Goal: Find specific page/section: Find specific page/section

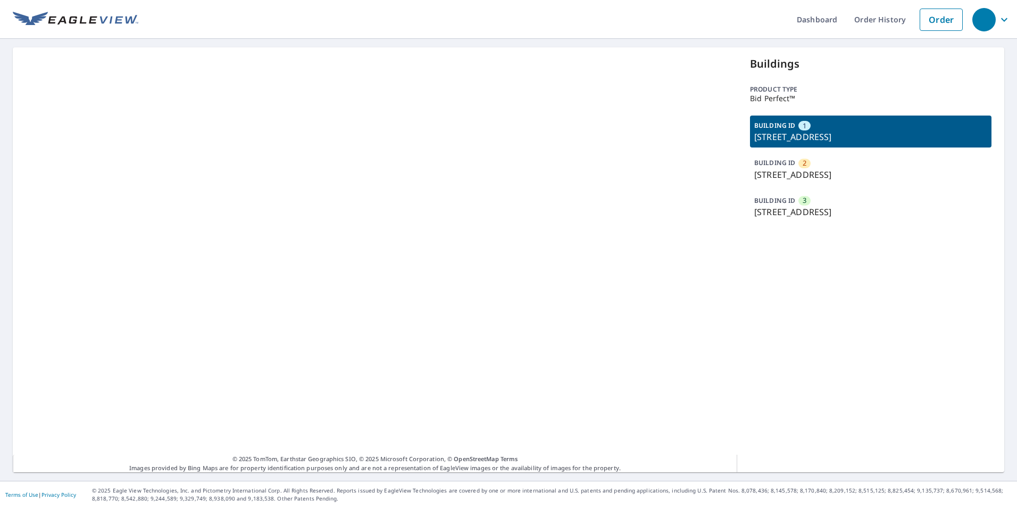
click at [841, 203] on div "BUILDING ID 3 210 E Blake St, Wichita, KS, 67211" at bounding box center [871, 207] width 242 height 32
click at [825, 247] on p "[STREET_ADDRESS][PERSON_NAME]" at bounding box center [871, 249] width 233 height 13
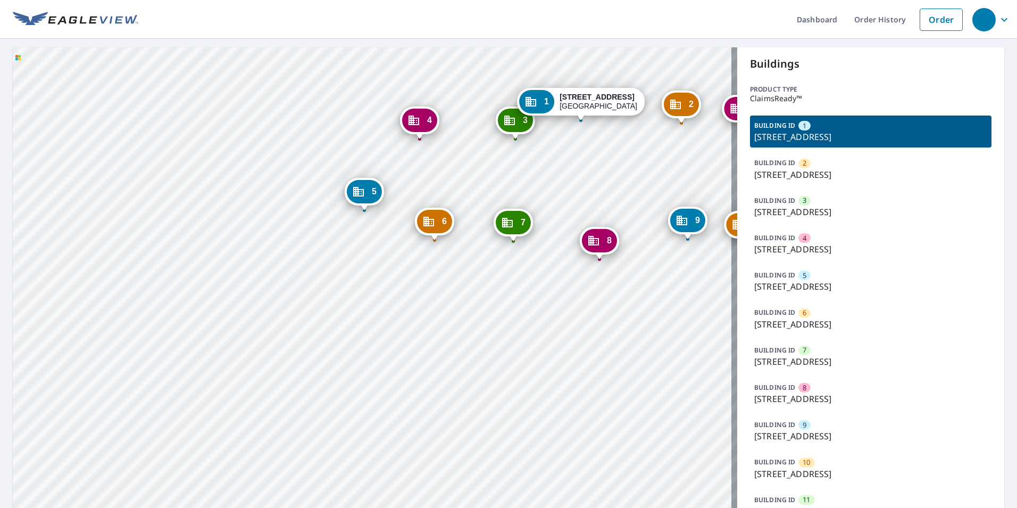
drag, startPoint x: 462, startPoint y: 327, endPoint x: 446, endPoint y: 327, distance: 16.5
click at [446, 327] on div "2 [STREET_ADDRESS] 3 [STREET_ADDRESS] 4 [STREET_ADDRESS] 5 [STREET_ADDRESS] 6 […" at bounding box center [375, 307] width 725 height 520
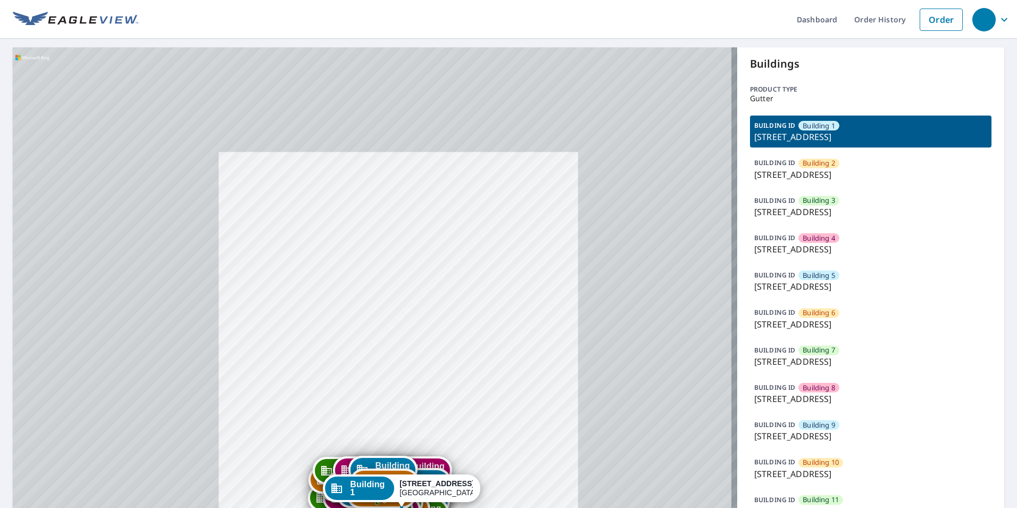
drag, startPoint x: 388, startPoint y: 405, endPoint x: 405, endPoint y: 292, distance: 114.0
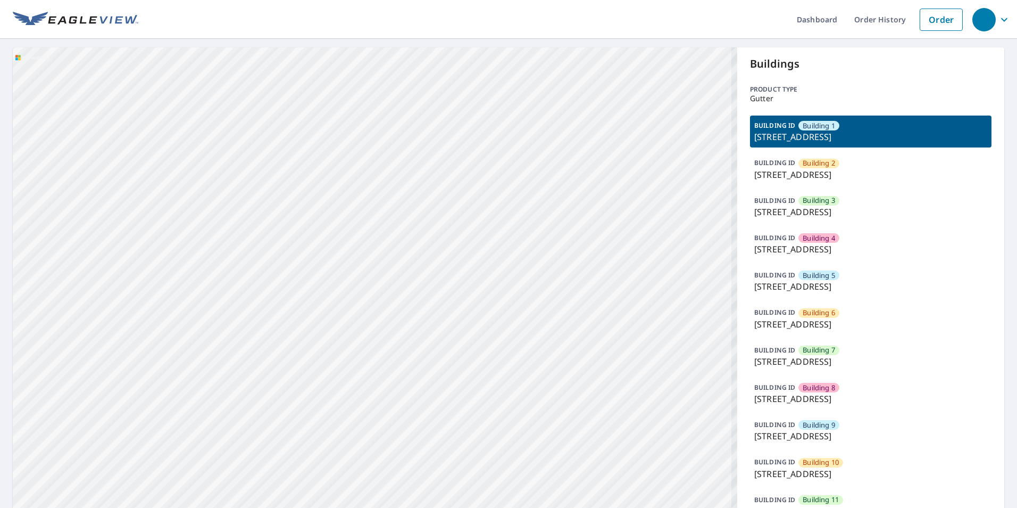
drag, startPoint x: 424, startPoint y: 399, endPoint x: 454, endPoint y: 230, distance: 170.9
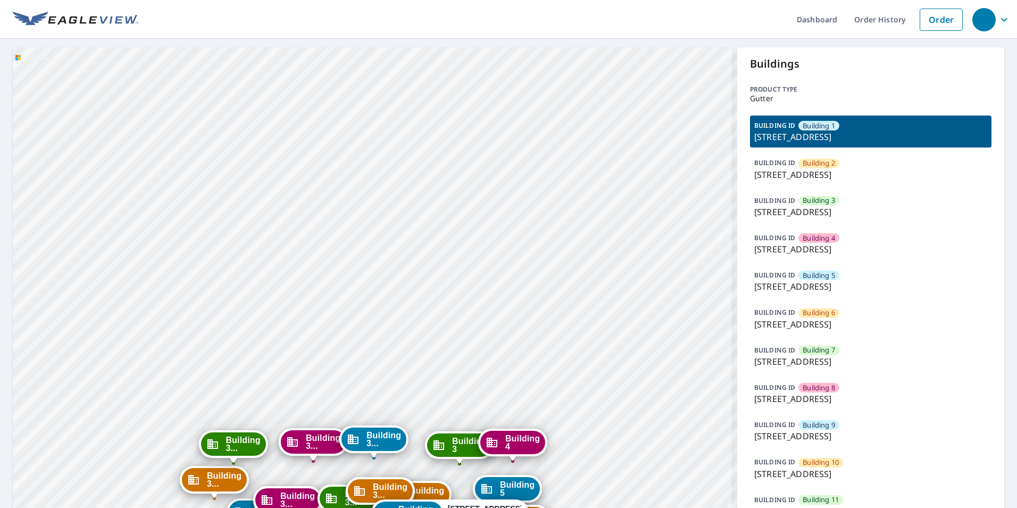
drag, startPoint x: 424, startPoint y: 250, endPoint x: 428, endPoint y: 192, distance: 58.7
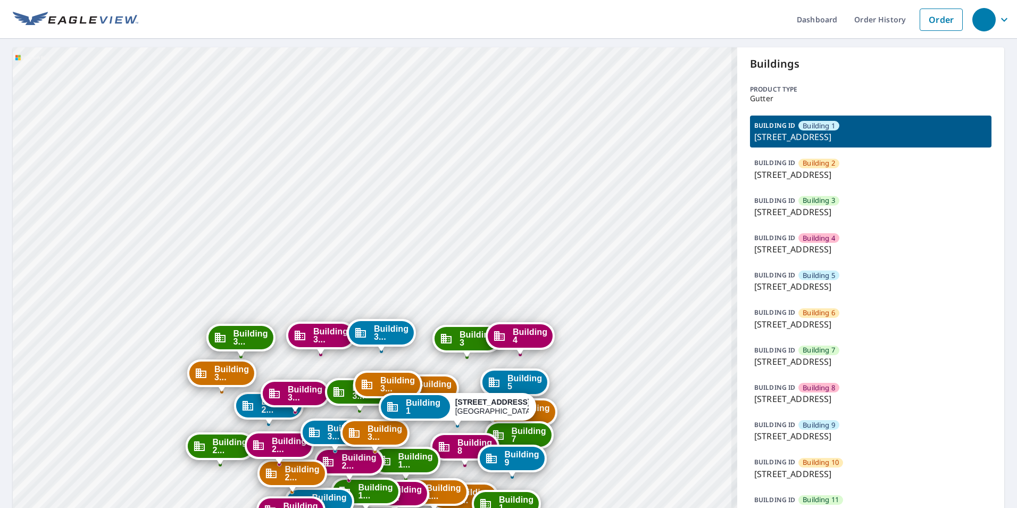
click at [864, 164] on div "BUILDING ID Building 2 7627 East 37th Street North, Wichita, KS, 67226" at bounding box center [871, 169] width 242 height 32
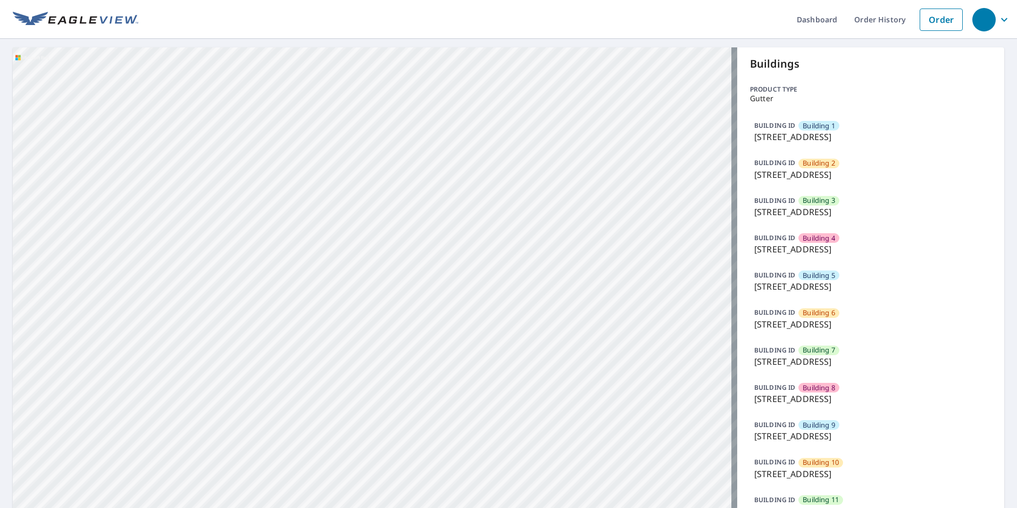
click at [882, 176] on p "7627 East 37th Street North, Wichita, KS, 67226" at bounding box center [871, 174] width 233 height 13
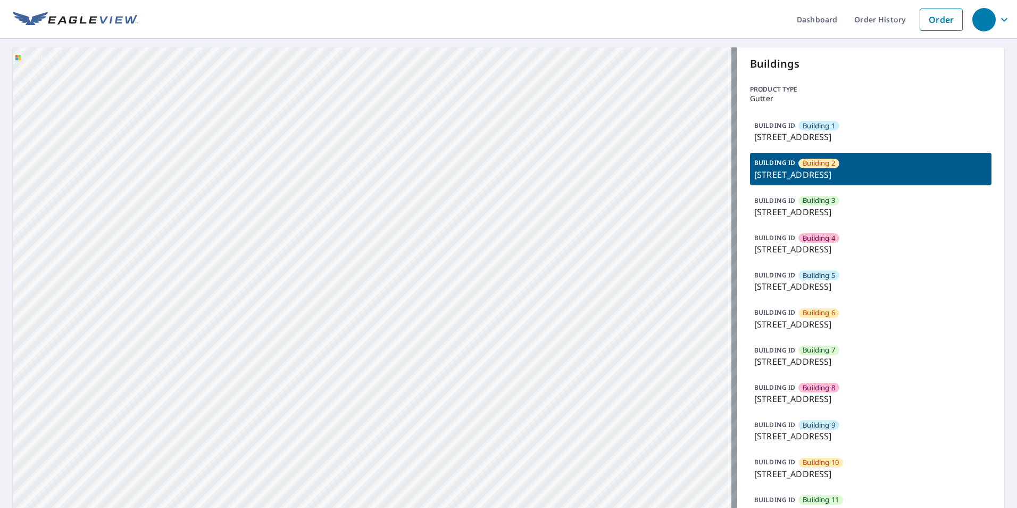
drag, startPoint x: 406, startPoint y: 243, endPoint x: 416, endPoint y: 214, distance: 30.5
drag, startPoint x: 383, startPoint y: 301, endPoint x: 458, endPoint y: 114, distance: 200.6
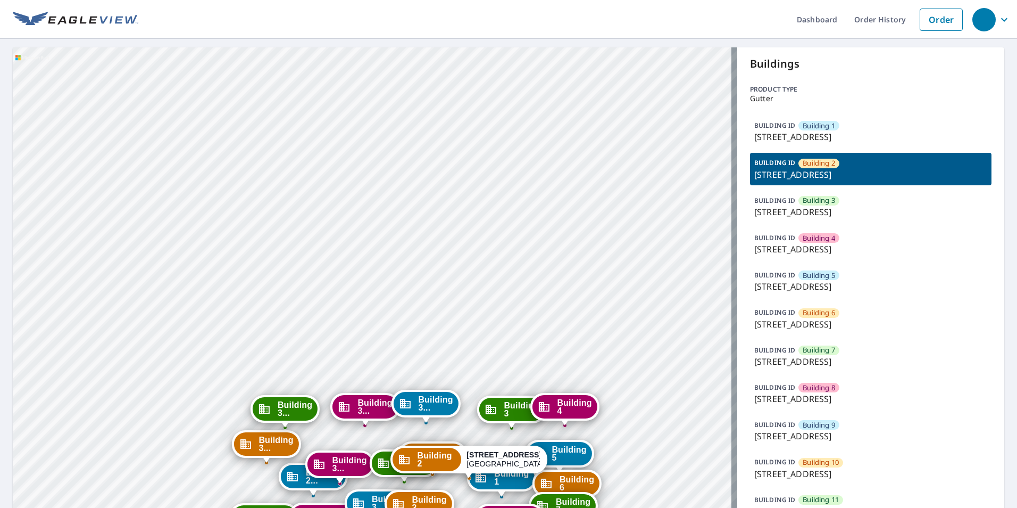
drag, startPoint x: 459, startPoint y: 279, endPoint x: 456, endPoint y: 73, distance: 205.4
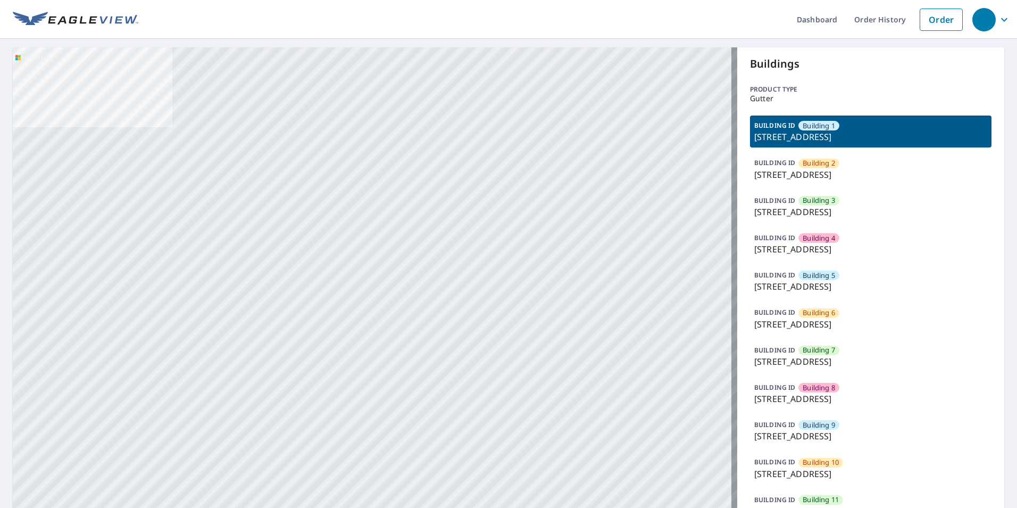
drag, startPoint x: 520, startPoint y: 366, endPoint x: 559, endPoint y: 198, distance: 171.4
drag, startPoint x: 497, startPoint y: 317, endPoint x: 550, endPoint y: 189, distance: 138.6
drag, startPoint x: 562, startPoint y: 383, endPoint x: 659, endPoint y: 260, distance: 156.1
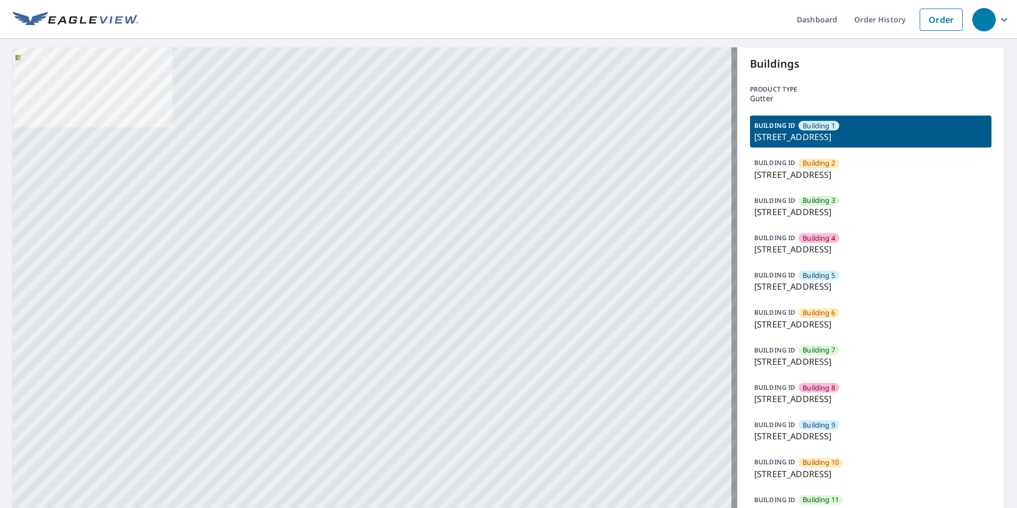
drag, startPoint x: 587, startPoint y: 362, endPoint x: 663, endPoint y: 160, distance: 216.4
click at [812, 367] on p "[STREET_ADDRESS]" at bounding box center [871, 361] width 233 height 13
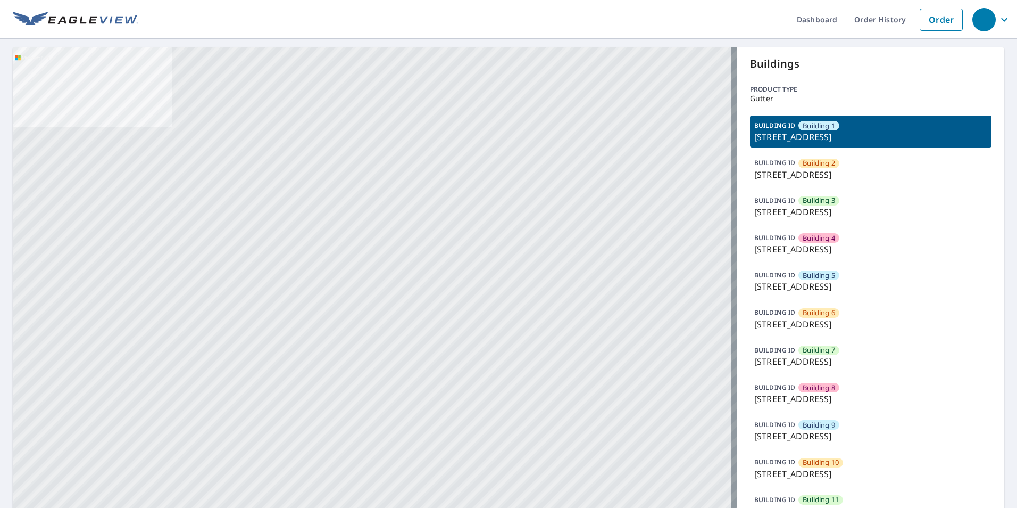
drag, startPoint x: 575, startPoint y: 241, endPoint x: 574, endPoint y: 130, distance: 111.2
drag, startPoint x: 528, startPoint y: 304, endPoint x: 578, endPoint y: 211, distance: 105.2
drag, startPoint x: 577, startPoint y: 250, endPoint x: 545, endPoint y: 132, distance: 122.4
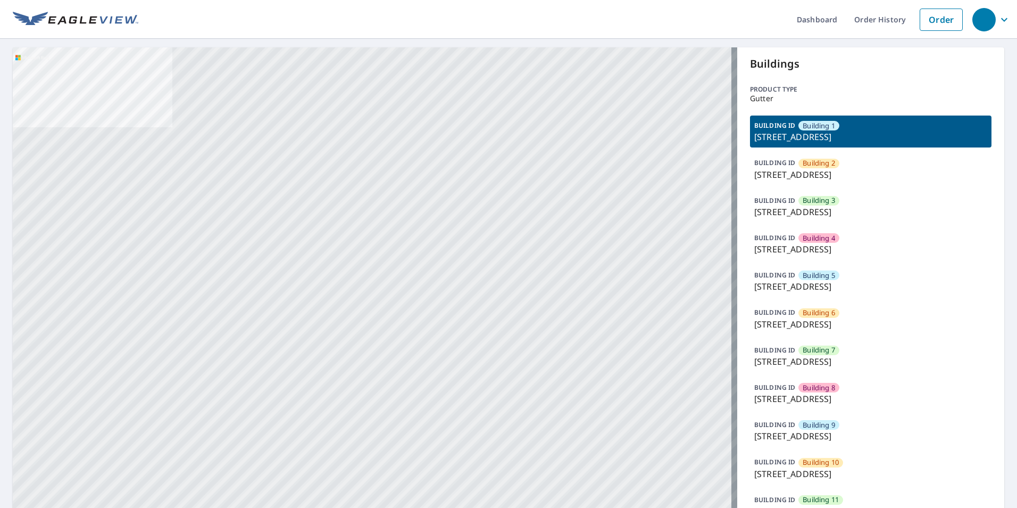
drag, startPoint x: 446, startPoint y: 333, endPoint x: 460, endPoint y: 214, distance: 119.5
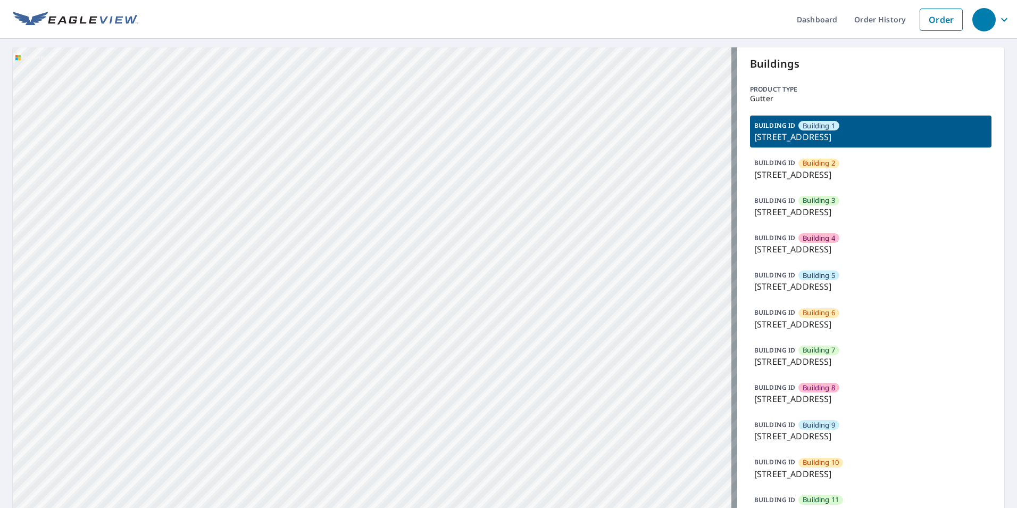
drag, startPoint x: 440, startPoint y: 221, endPoint x: 440, endPoint y: 199, distance: 21.8
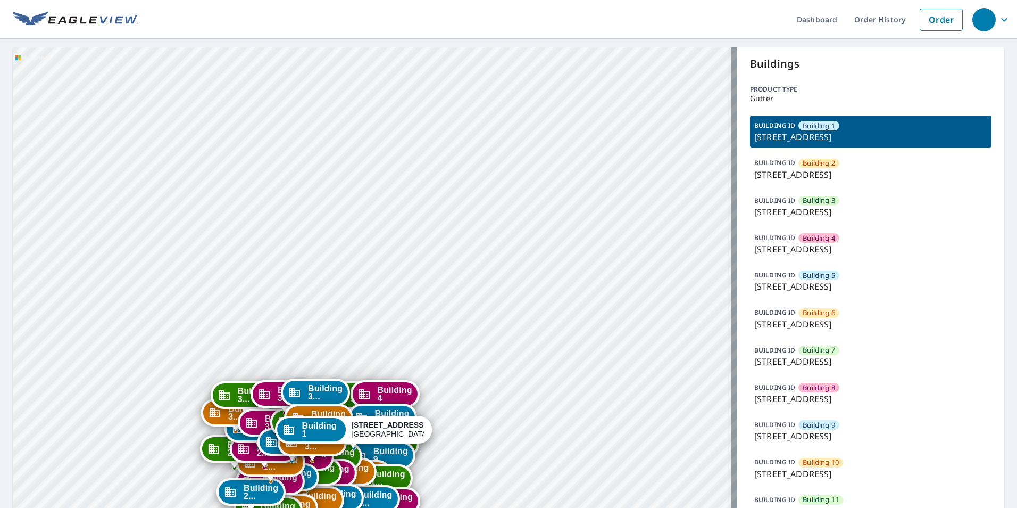
drag, startPoint x: 383, startPoint y: 308, endPoint x: 469, endPoint y: 128, distance: 199.2
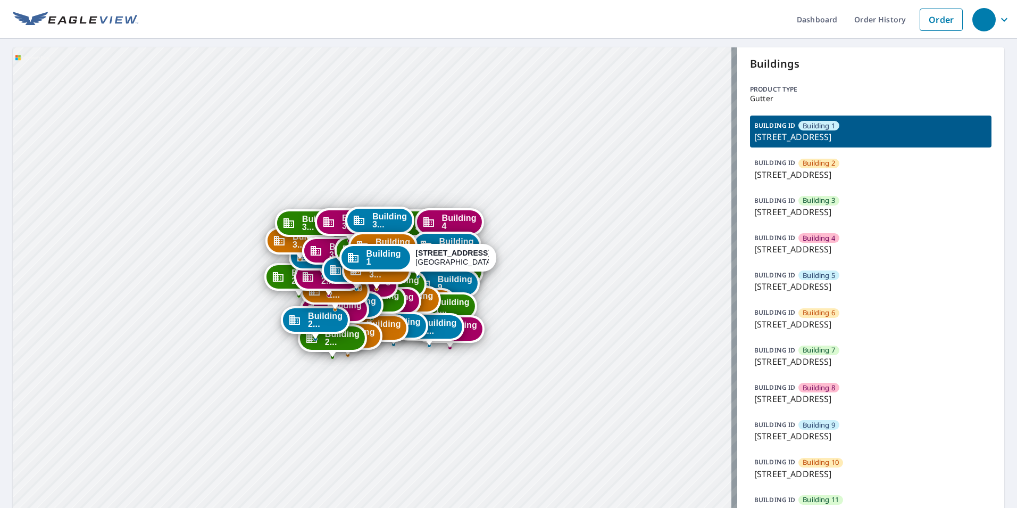
drag, startPoint x: 446, startPoint y: 262, endPoint x: 460, endPoint y: 170, distance: 93.0
click at [459, 208] on div "Building 4 7627 East 37th Street North Wichita, KS 67226" at bounding box center [449, 222] width 69 height 28
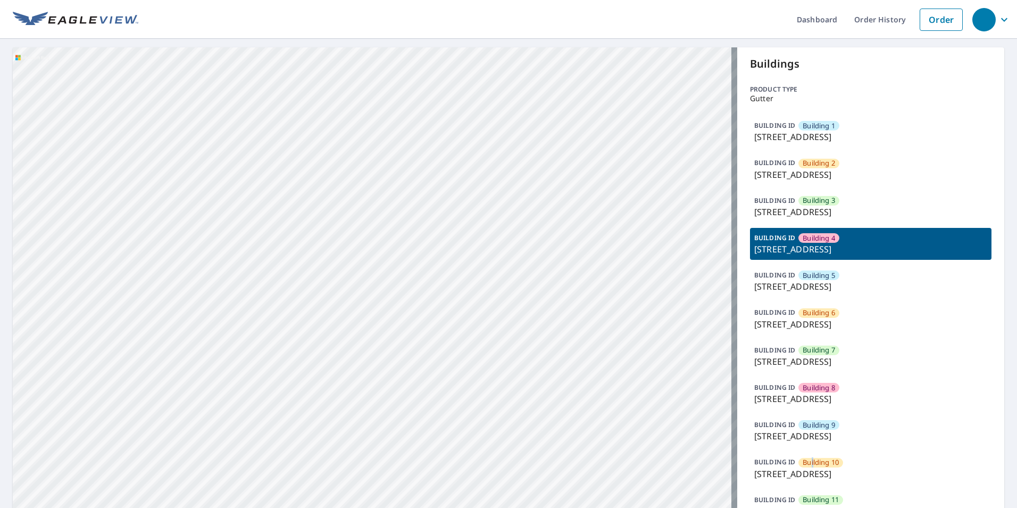
click at [807, 465] on span "Building 10" at bounding box center [821, 462] width 36 height 10
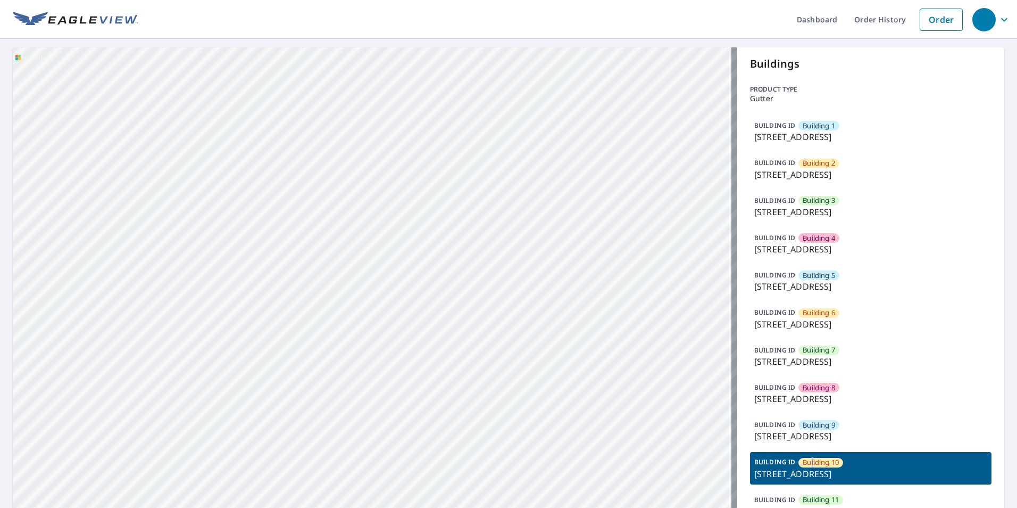
drag, startPoint x: 569, startPoint y: 292, endPoint x: 577, endPoint y: 135, distance: 157.2
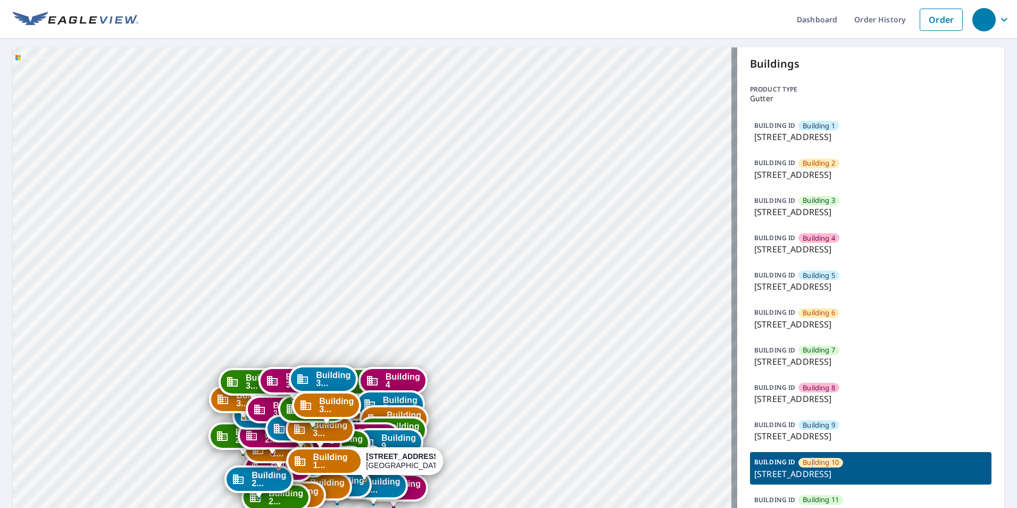
drag, startPoint x: 583, startPoint y: 294, endPoint x: 583, endPoint y: 188, distance: 105.4
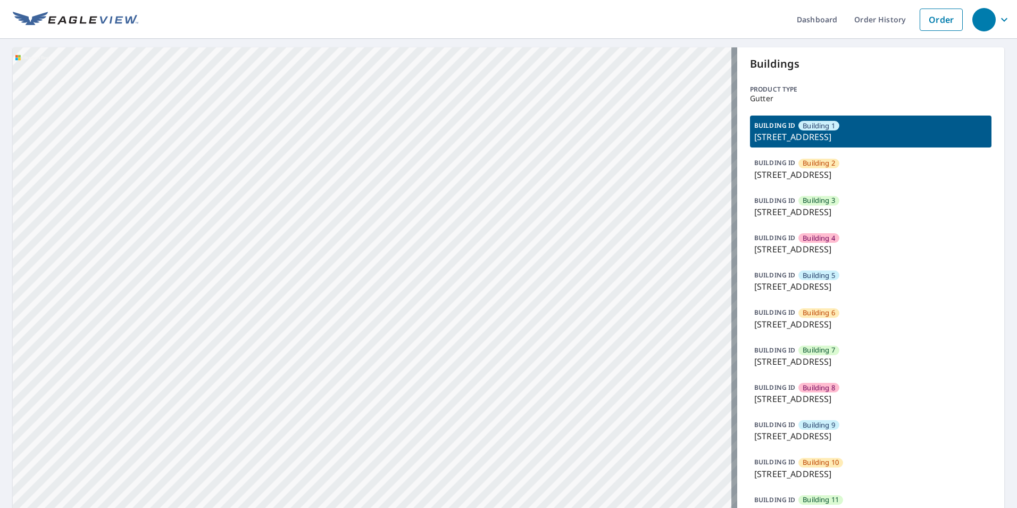
drag, startPoint x: 376, startPoint y: 271, endPoint x: 440, endPoint y: 330, distance: 87.0
drag, startPoint x: 400, startPoint y: 401, endPoint x: 419, endPoint y: 193, distance: 208.9
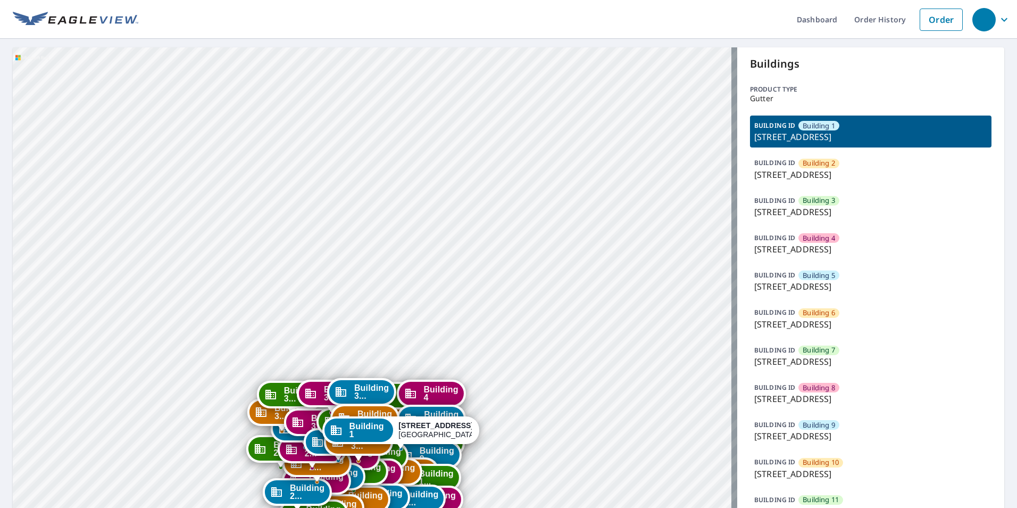
drag, startPoint x: 418, startPoint y: 336, endPoint x: 427, endPoint y: 188, distance: 147.7
